Goal: Task Accomplishment & Management: Complete application form

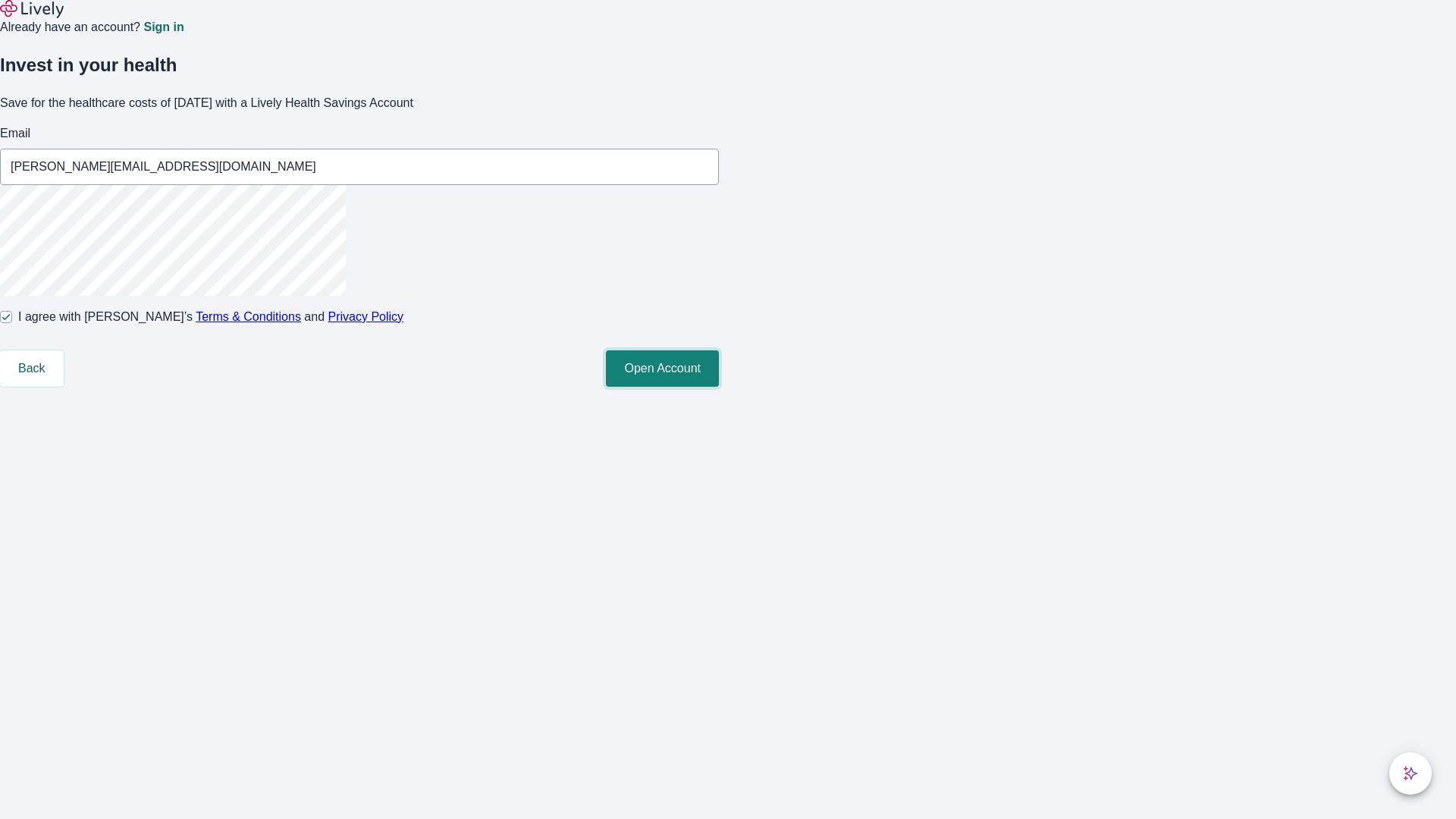
click at [719, 387] on button "Open Account" at bounding box center [662, 368] width 113 height 36
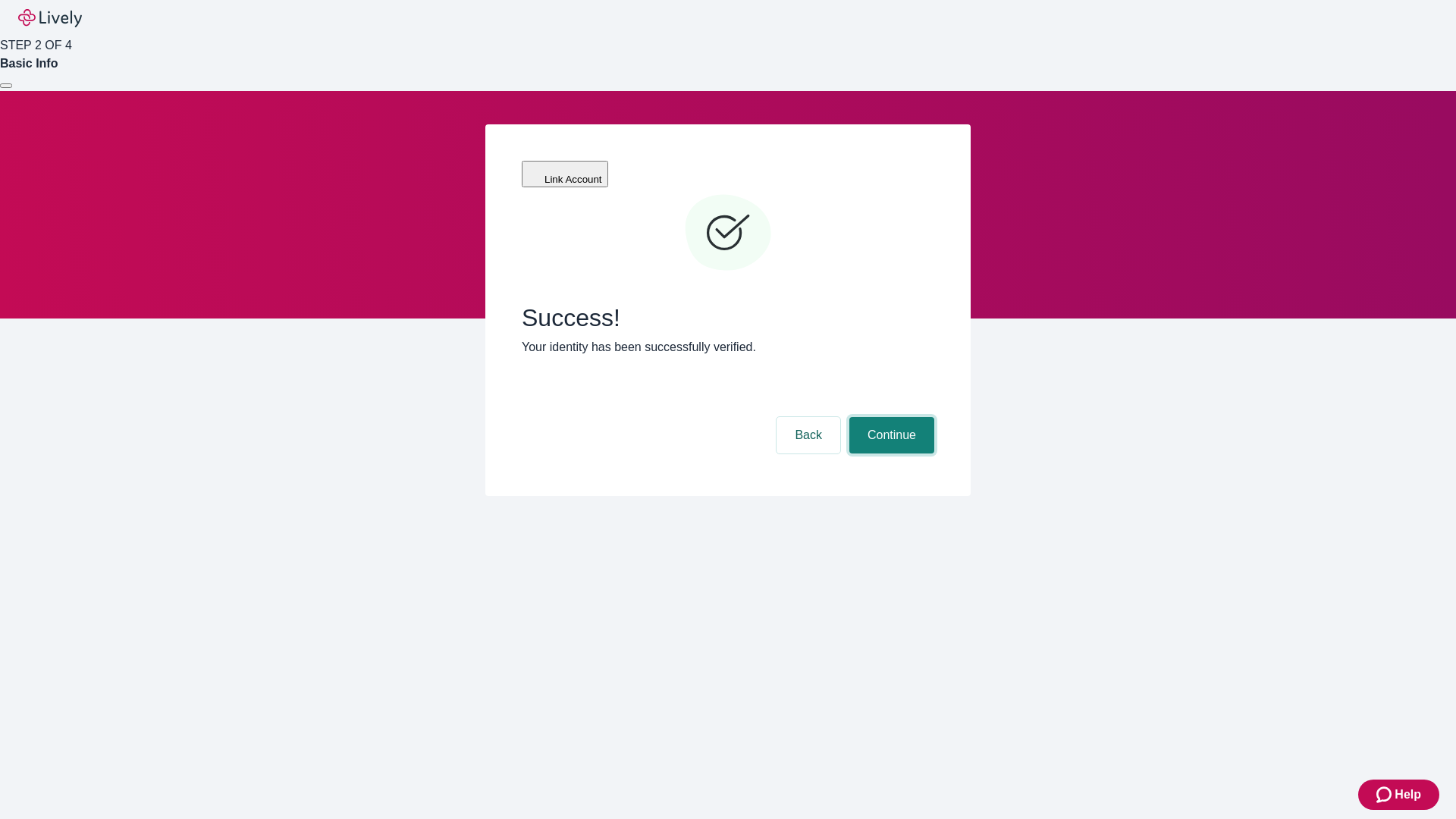
click at [890, 417] on button "Continue" at bounding box center [891, 435] width 85 height 36
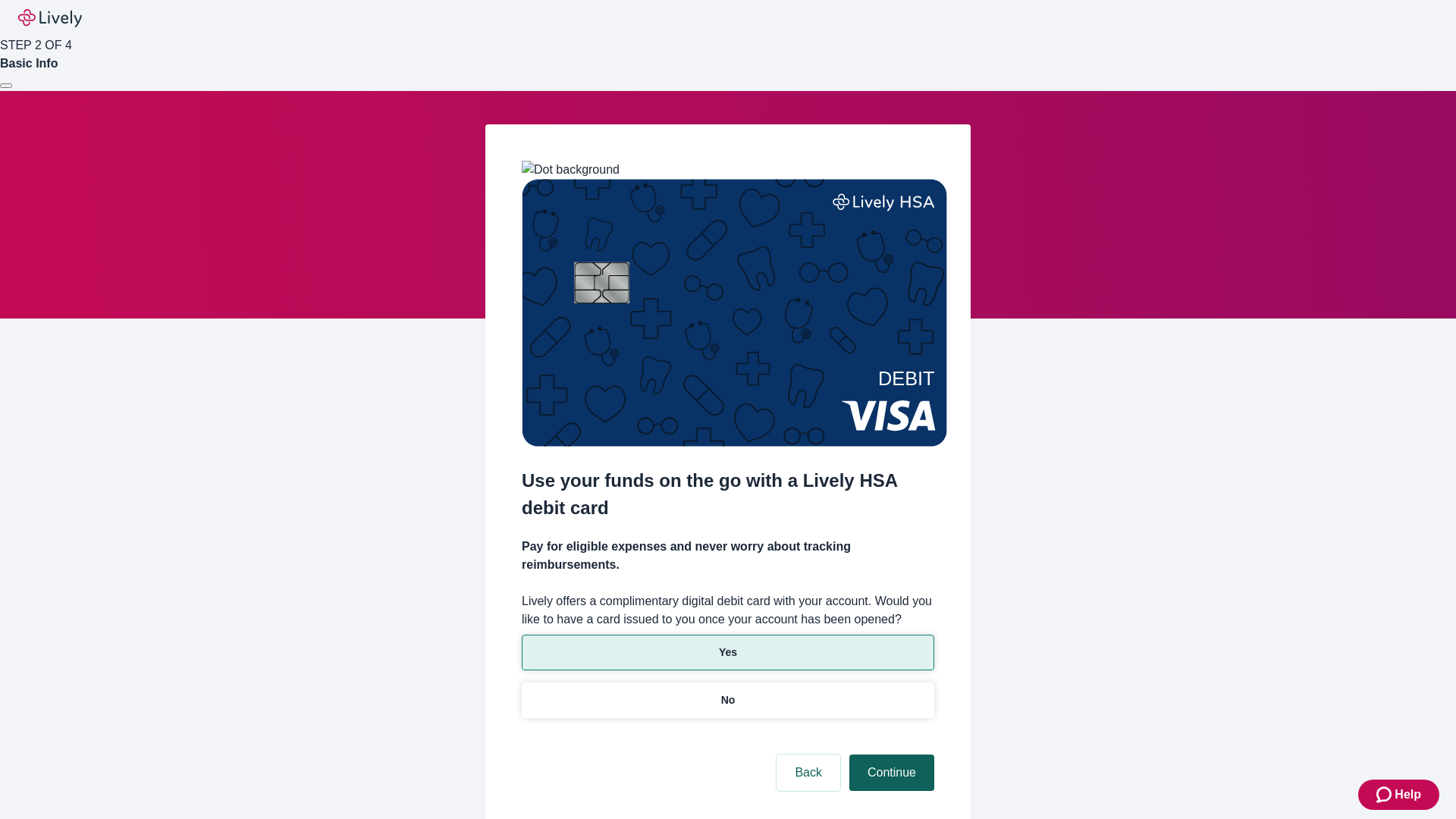
click at [728, 693] on p "No" at bounding box center [728, 701] width 15 height 16
click at [890, 754] on button "Continue" at bounding box center [891, 772] width 85 height 36
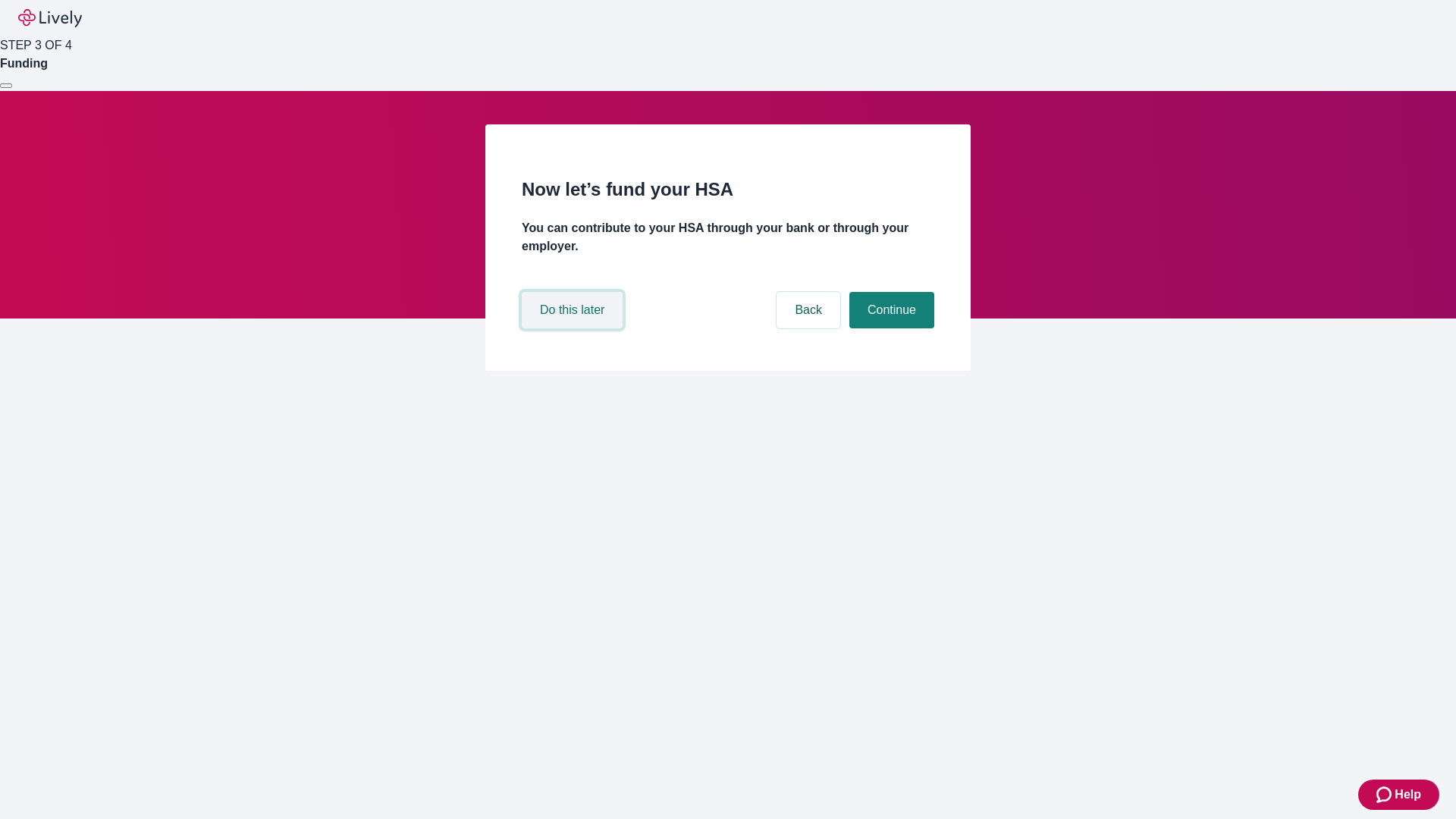
click at [574, 328] on button "Do this later" at bounding box center [572, 310] width 101 height 36
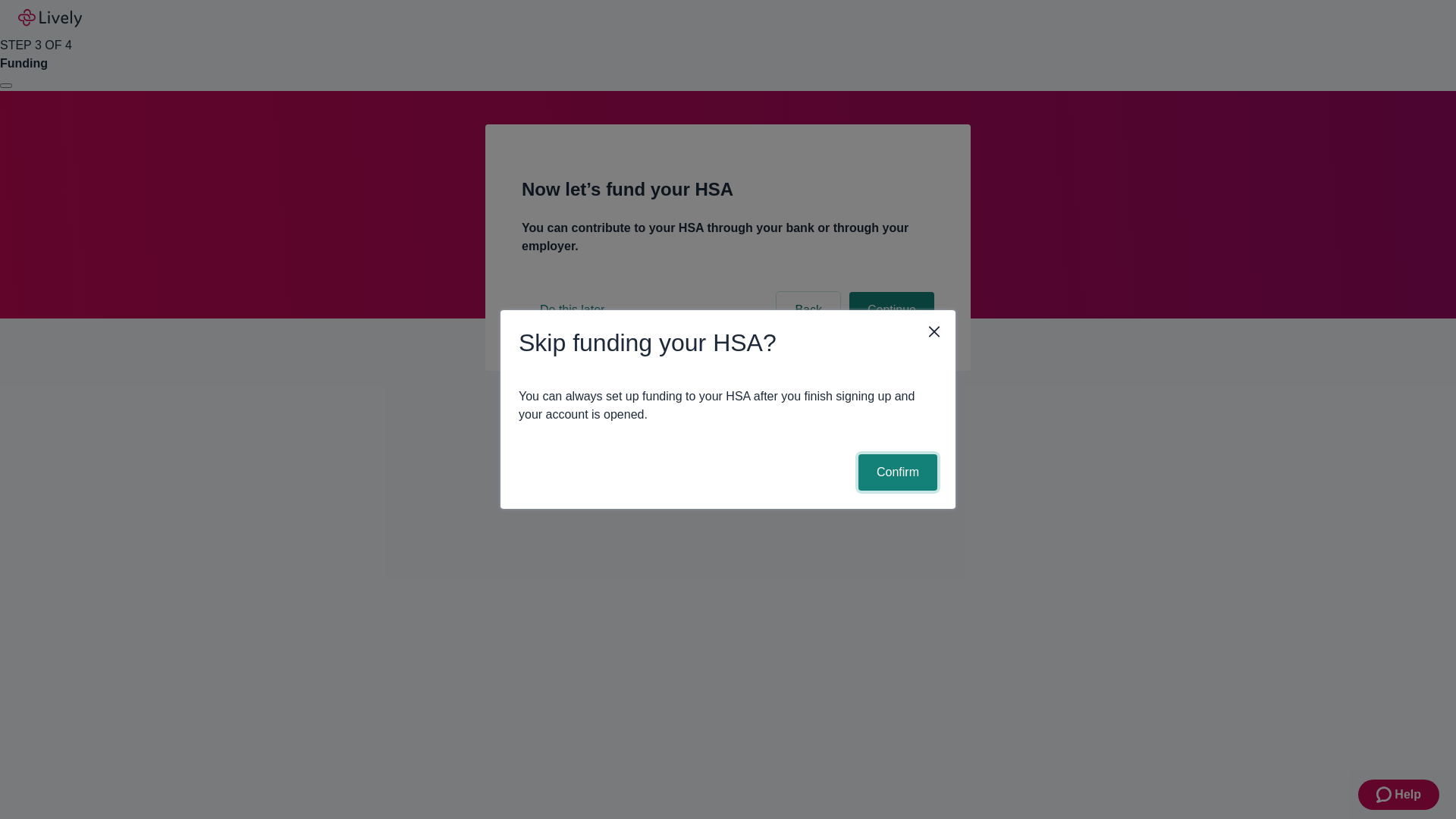
click at [896, 473] on button "Confirm" at bounding box center [897, 472] width 79 height 36
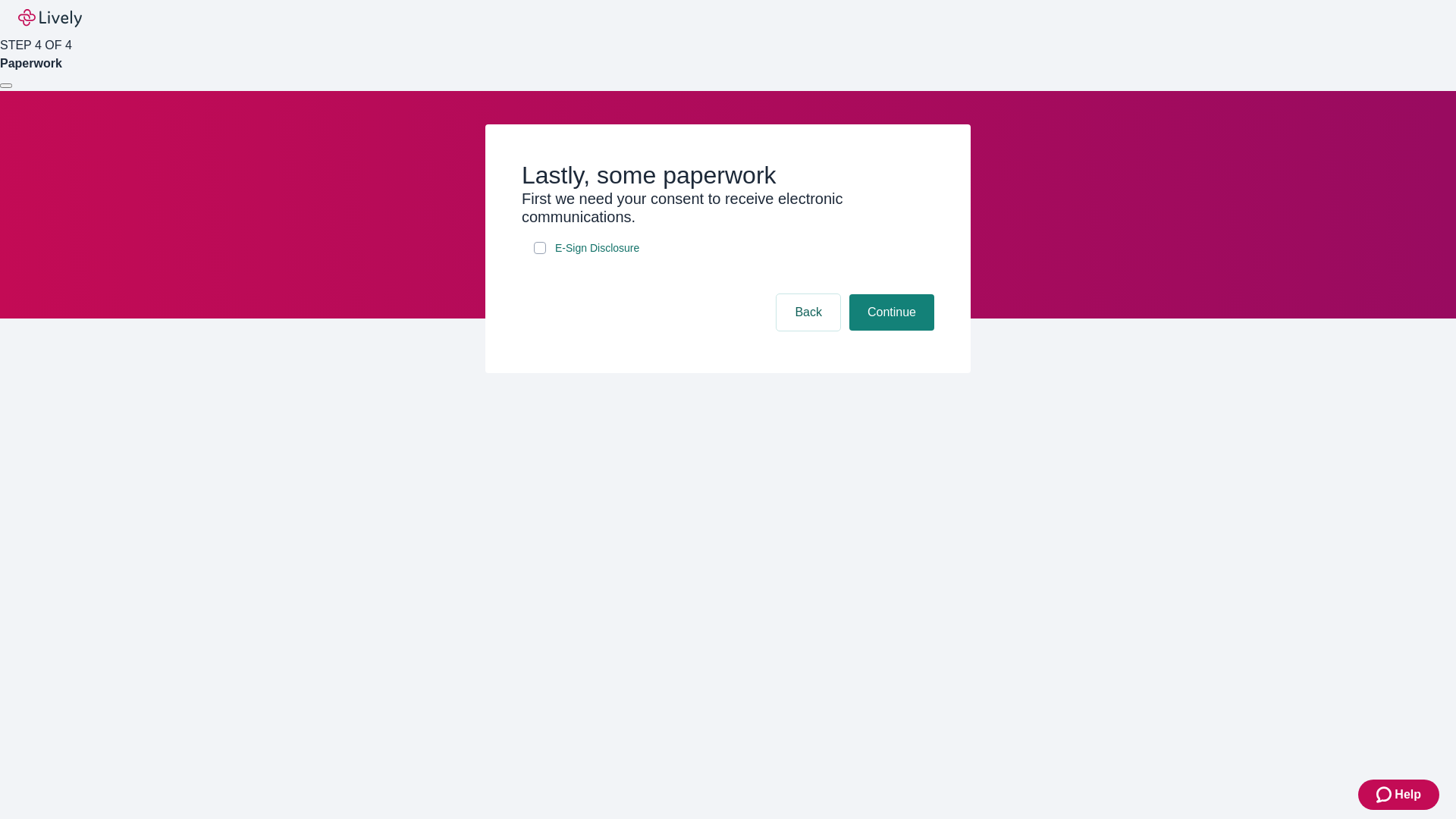
click at [540, 254] on input "E-Sign Disclosure" at bounding box center [539, 247] width 12 height 12
checkbox input "true"
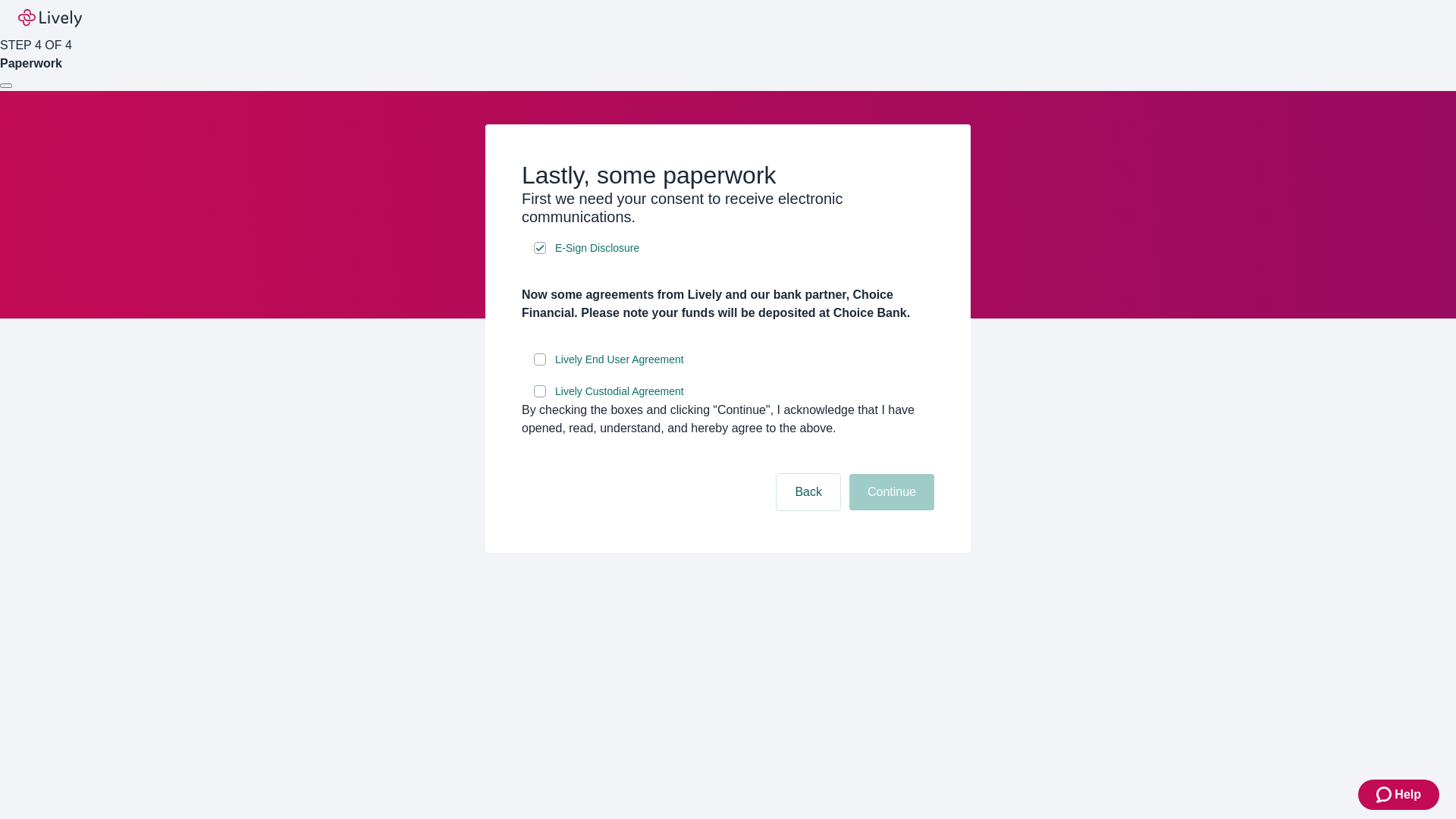
click at [540, 366] on input "Lively End User Agreement" at bounding box center [539, 359] width 12 height 12
checkbox input "true"
click at [540, 397] on input "Lively Custodial Agreement" at bounding box center [539, 391] width 12 height 12
checkbox input "true"
click at [890, 510] on button "Continue" at bounding box center [891, 491] width 85 height 36
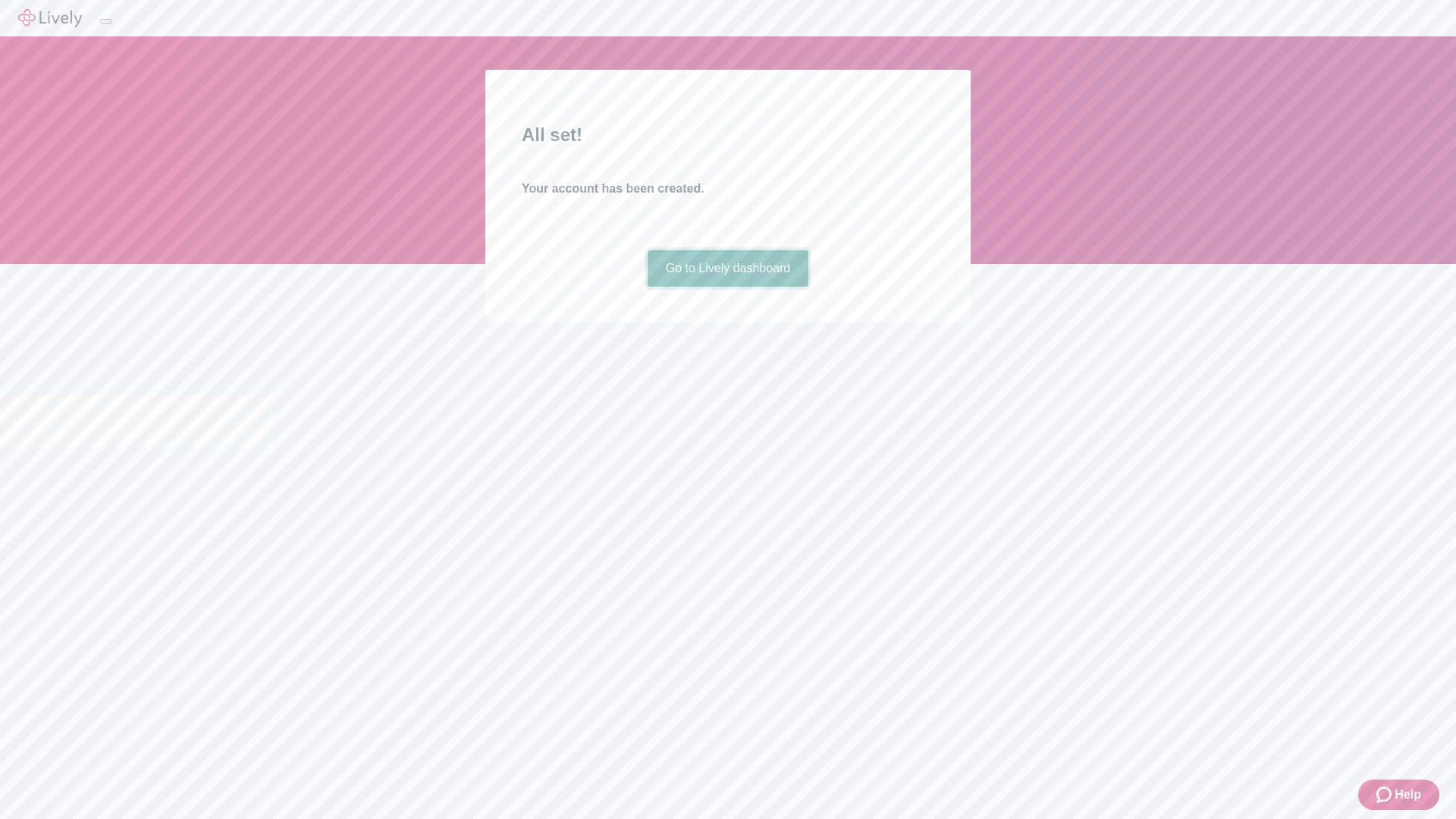
click at [728, 286] on link "Go to Lively dashboard" at bounding box center [728, 268] width 161 height 36
